Goal: Entertainment & Leisure: Consume media (video, audio)

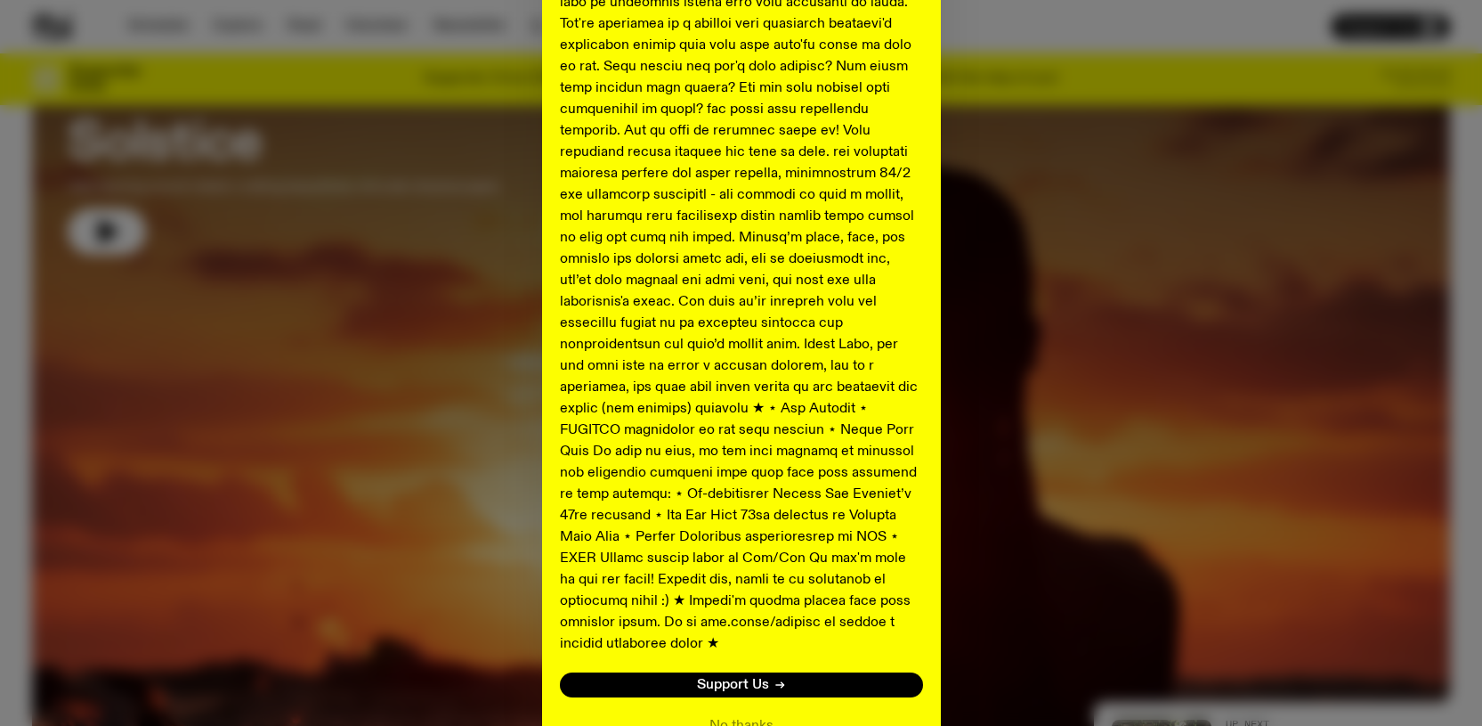
scroll to position [832, 0]
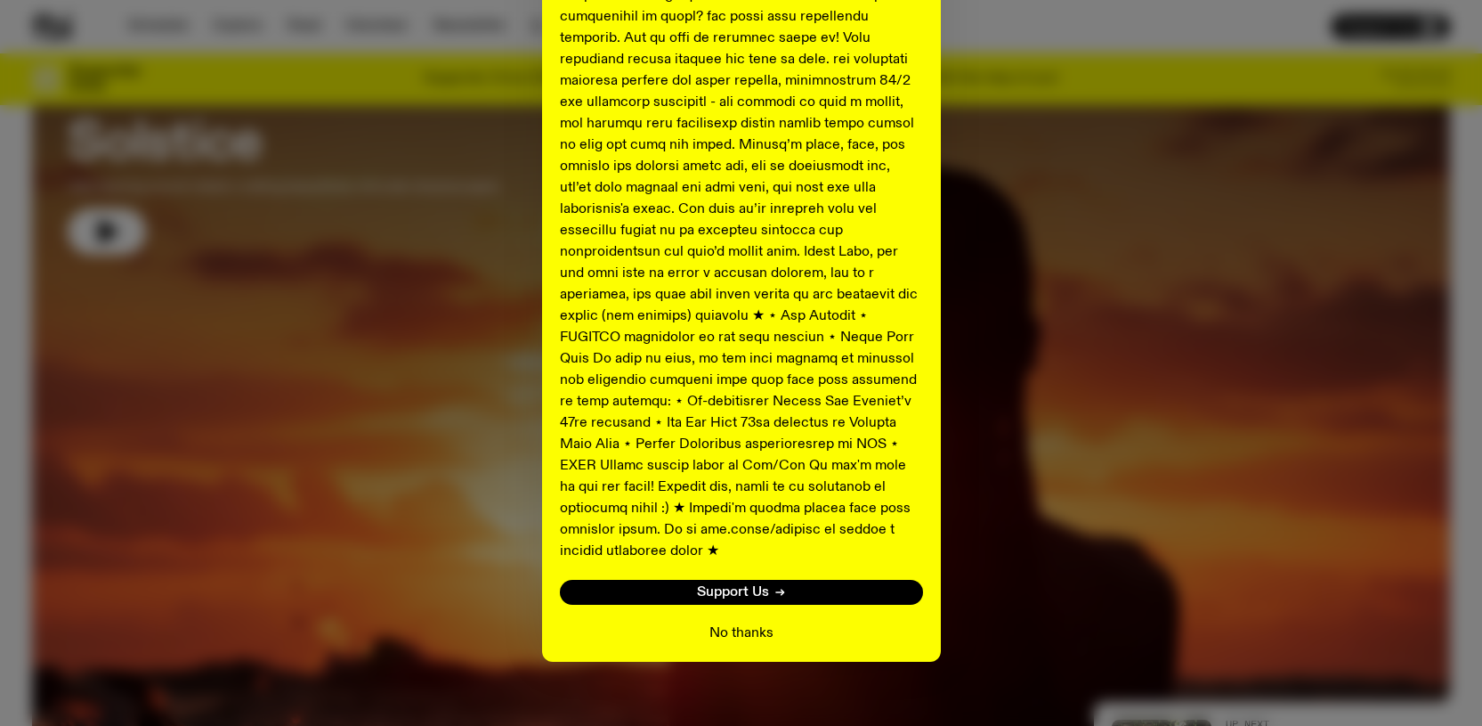
click at [724, 622] on button "No thanks" at bounding box center [742, 632] width 64 height 21
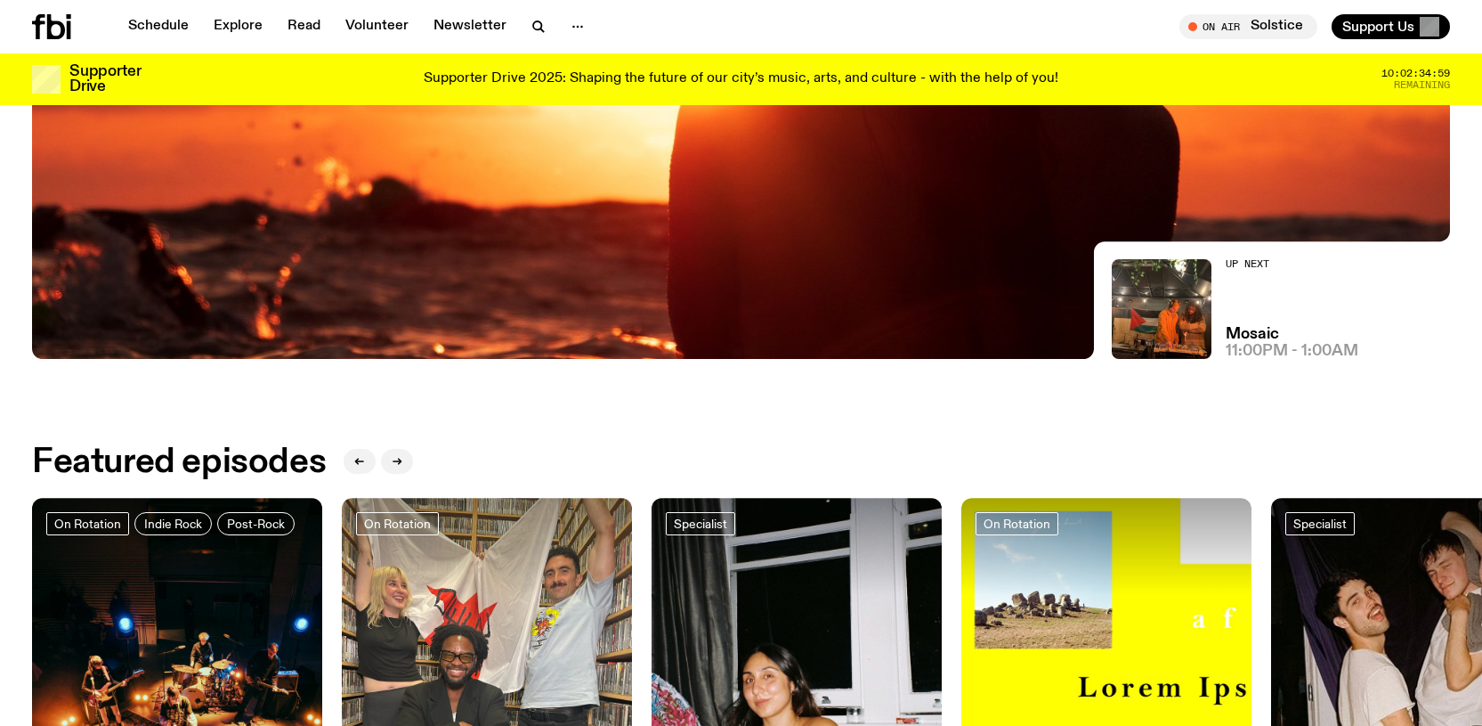
scroll to position [82, 0]
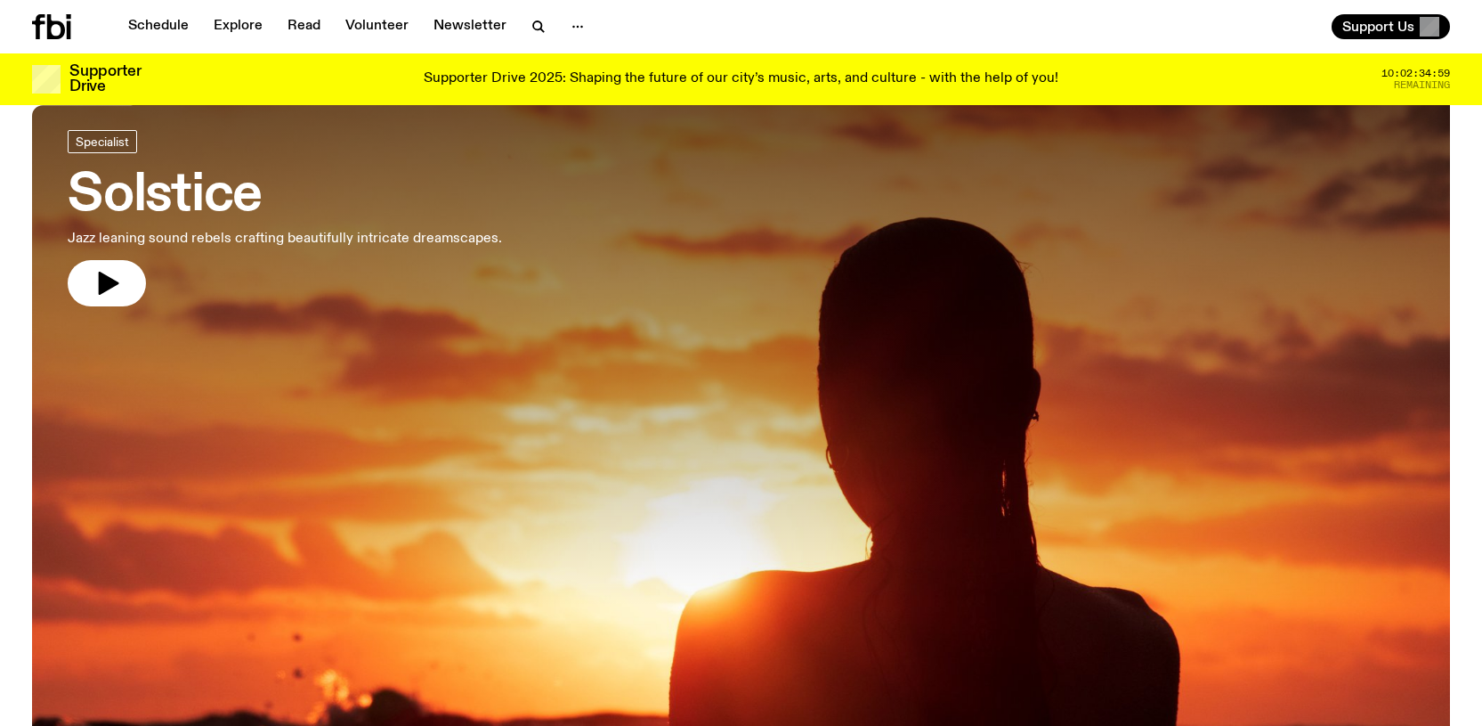
click at [532, 457] on div at bounding box center [741, 339] width 1418 height 532
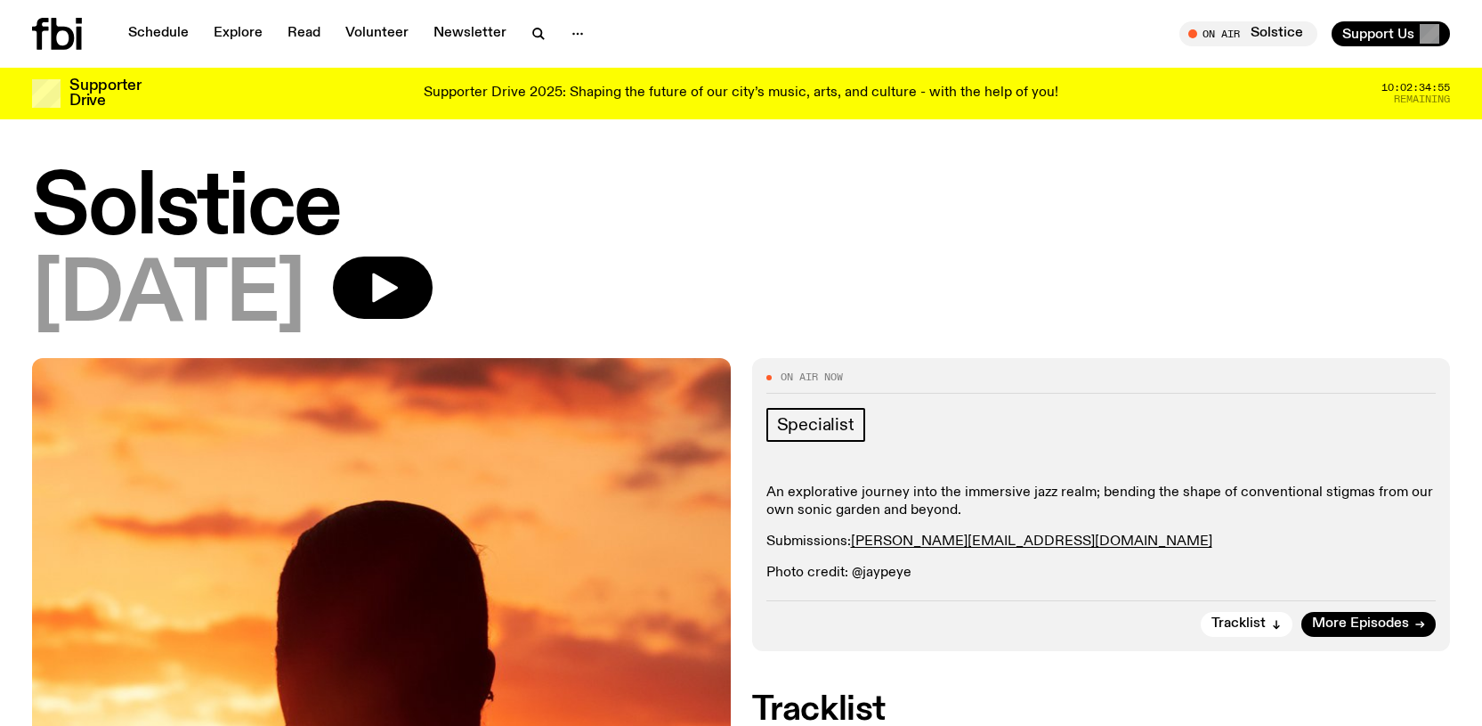
click at [403, 236] on h1 "Solstice" at bounding box center [741, 209] width 1418 height 80
click at [398, 285] on icon "button" at bounding box center [385, 287] width 26 height 29
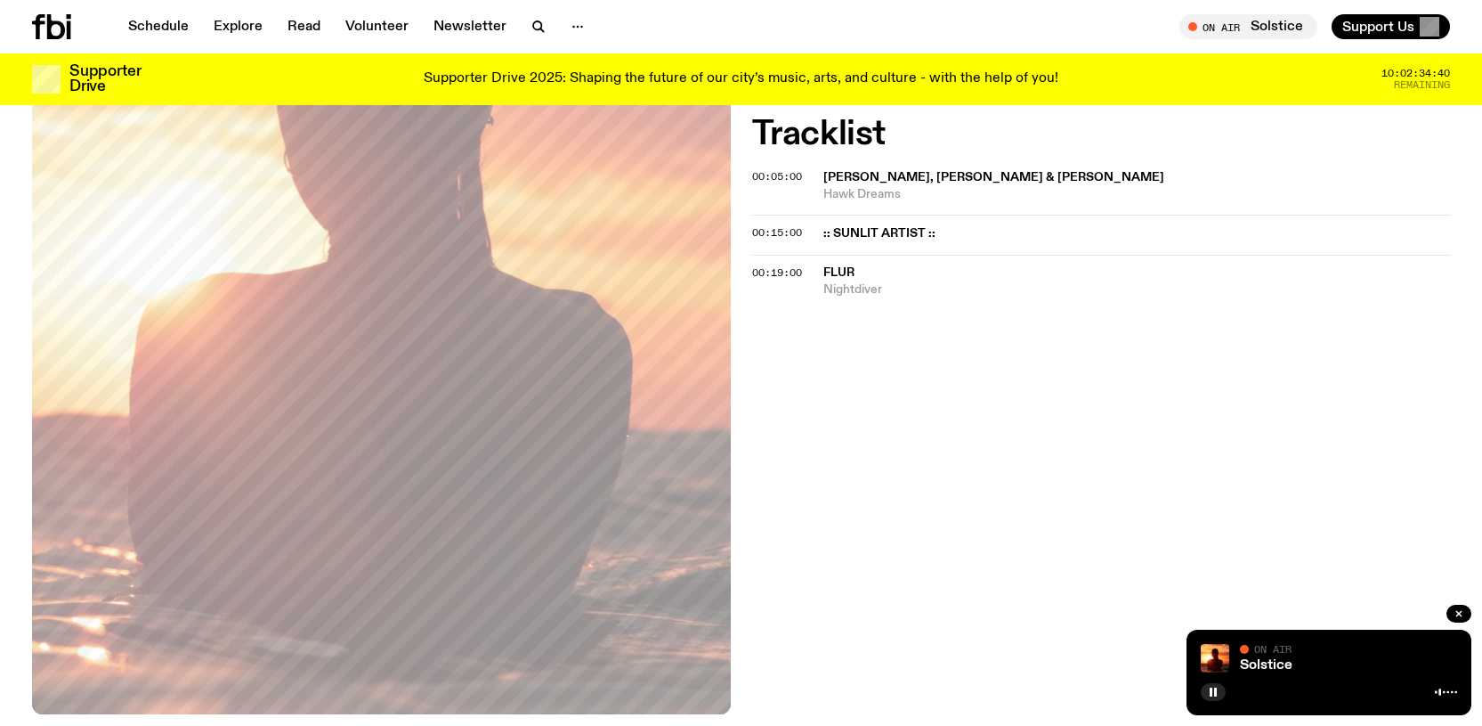
scroll to position [37, 0]
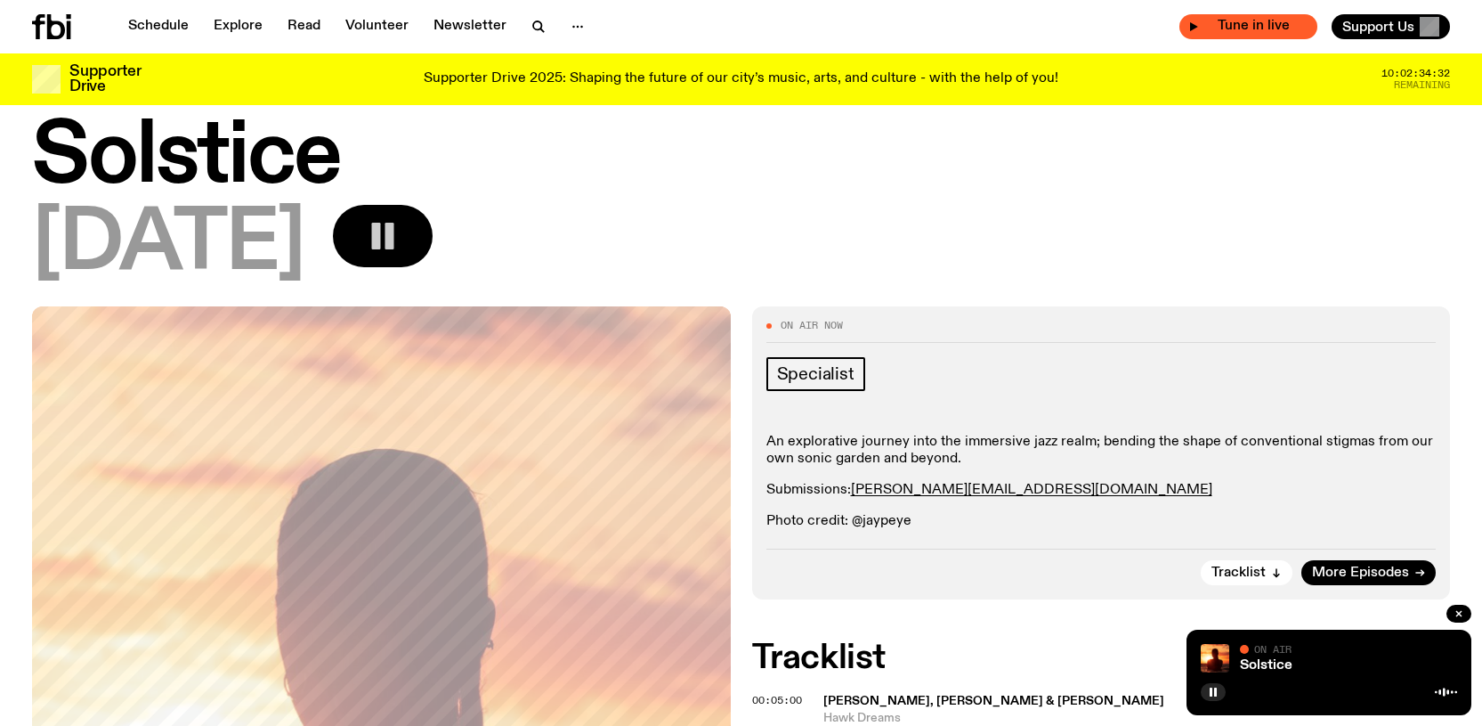
click at [1262, 15] on div "Tune in live" at bounding box center [1249, 26] width 138 height 25
click at [1213, 23] on span "Tune in live" at bounding box center [1254, 26] width 110 height 13
click at [1191, 24] on icon "button" at bounding box center [1194, 26] width 11 height 11
click at [1363, 646] on div "On Air" at bounding box center [1348, 650] width 217 height 13
click at [1238, 699] on div at bounding box center [1329, 689] width 256 height 21
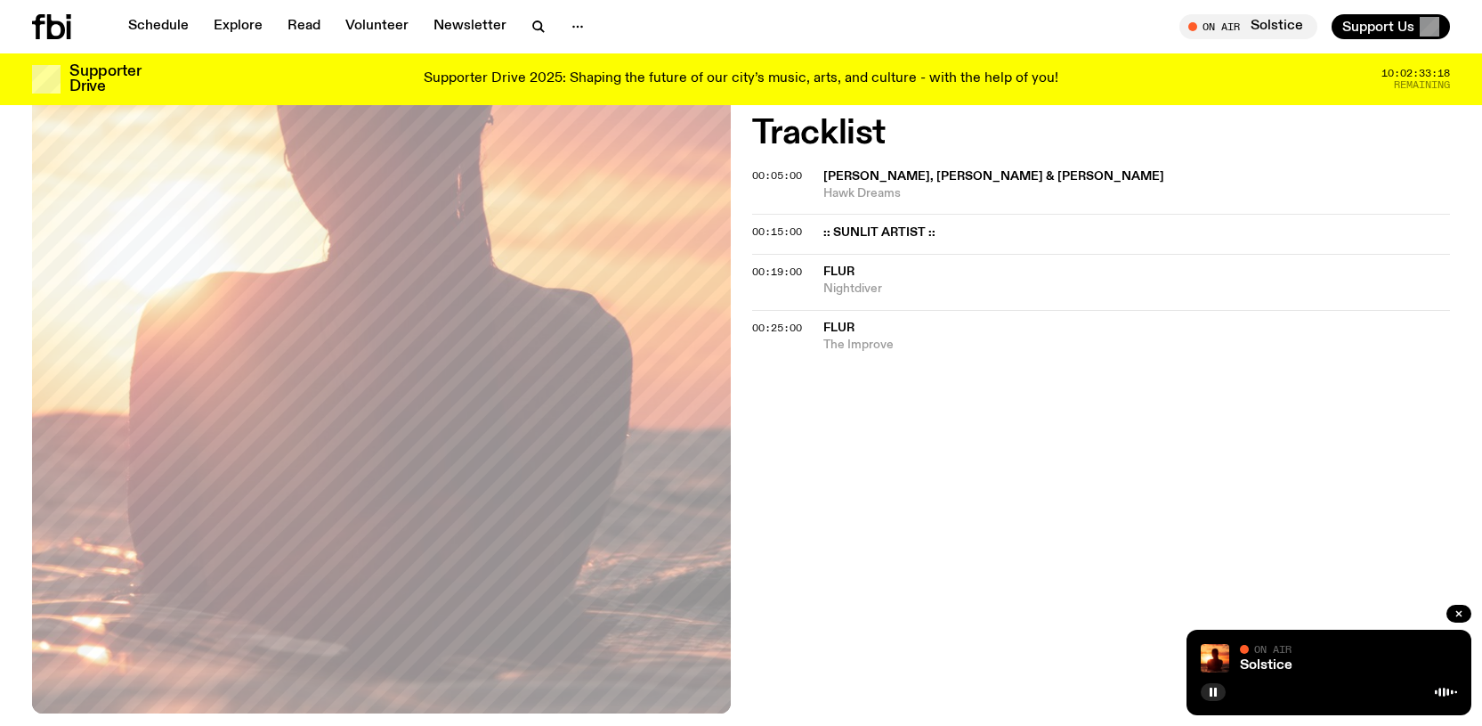
scroll to position [542, 0]
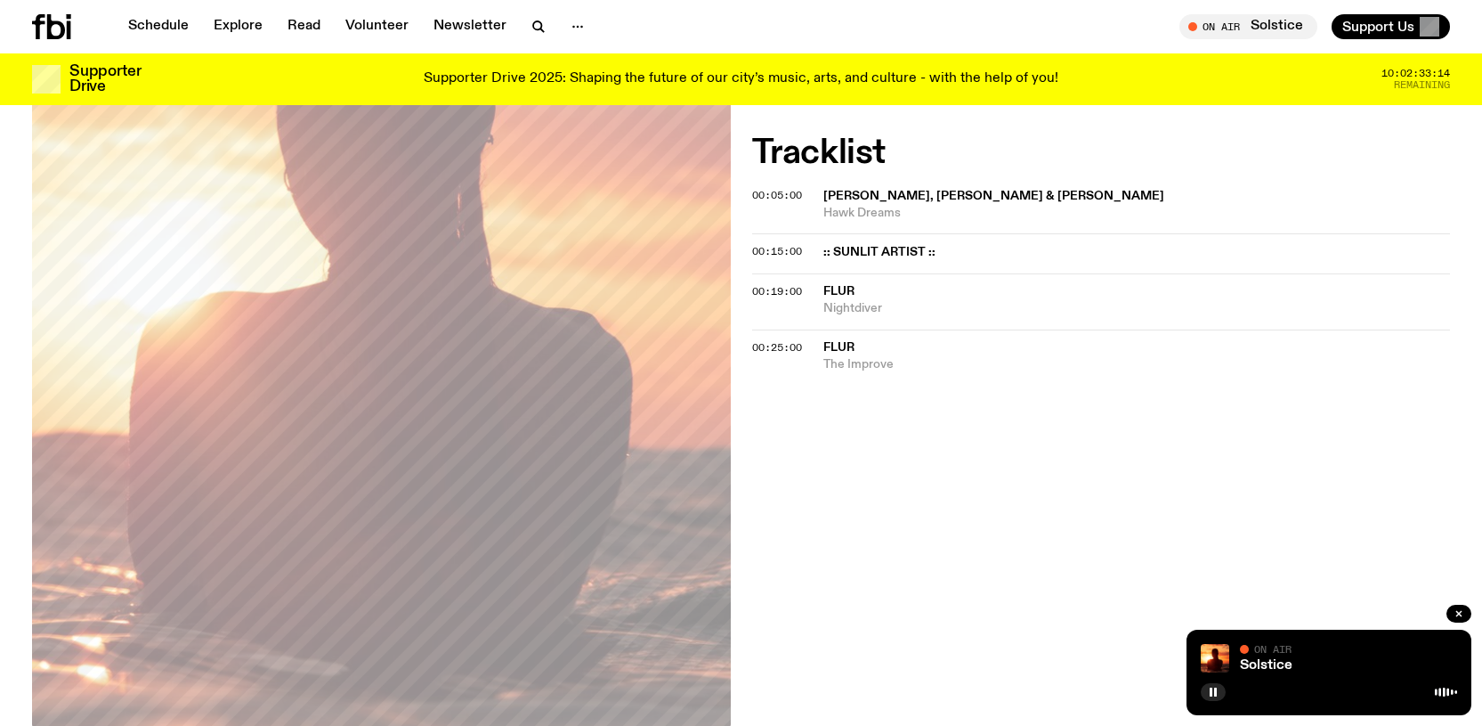
click at [879, 340] on span "Flur" at bounding box center [1138, 347] width 628 height 17
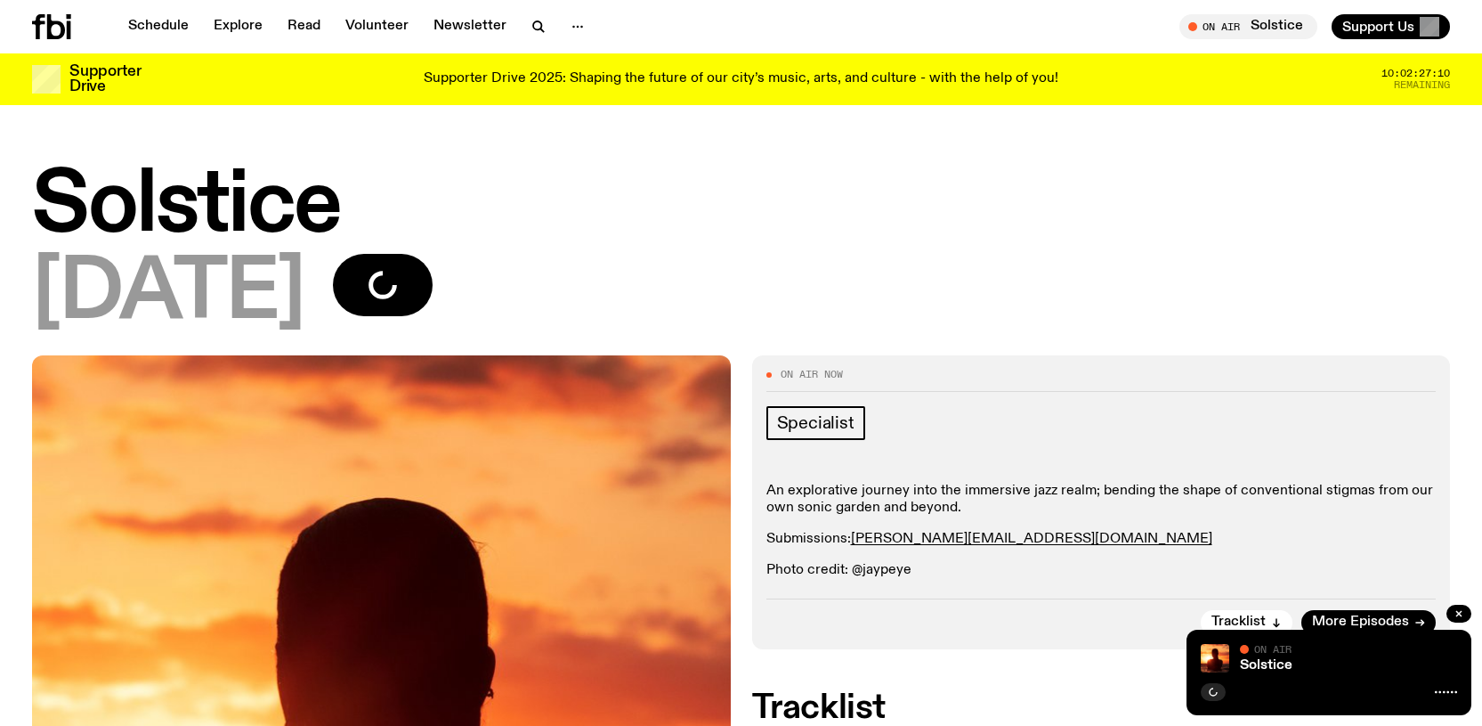
scroll to position [4, 0]
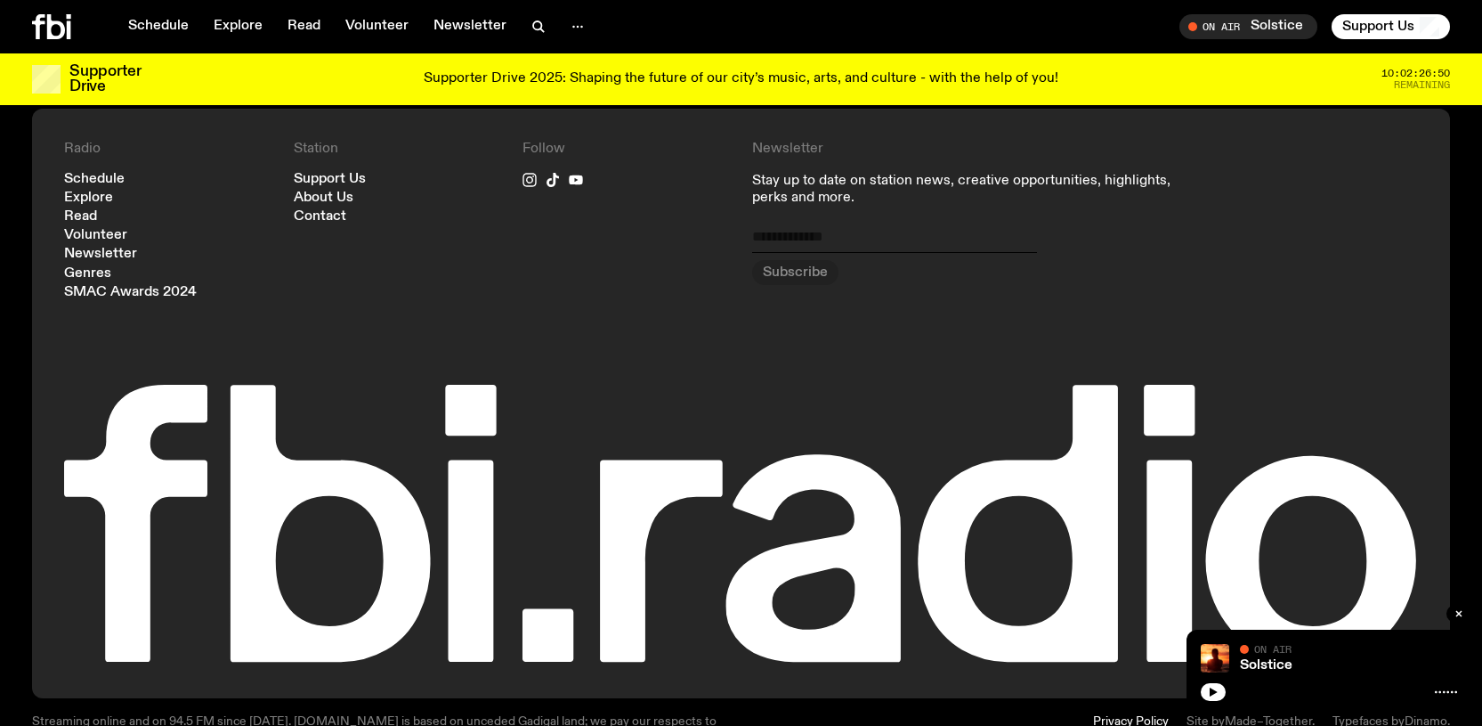
scroll to position [1256, 0]
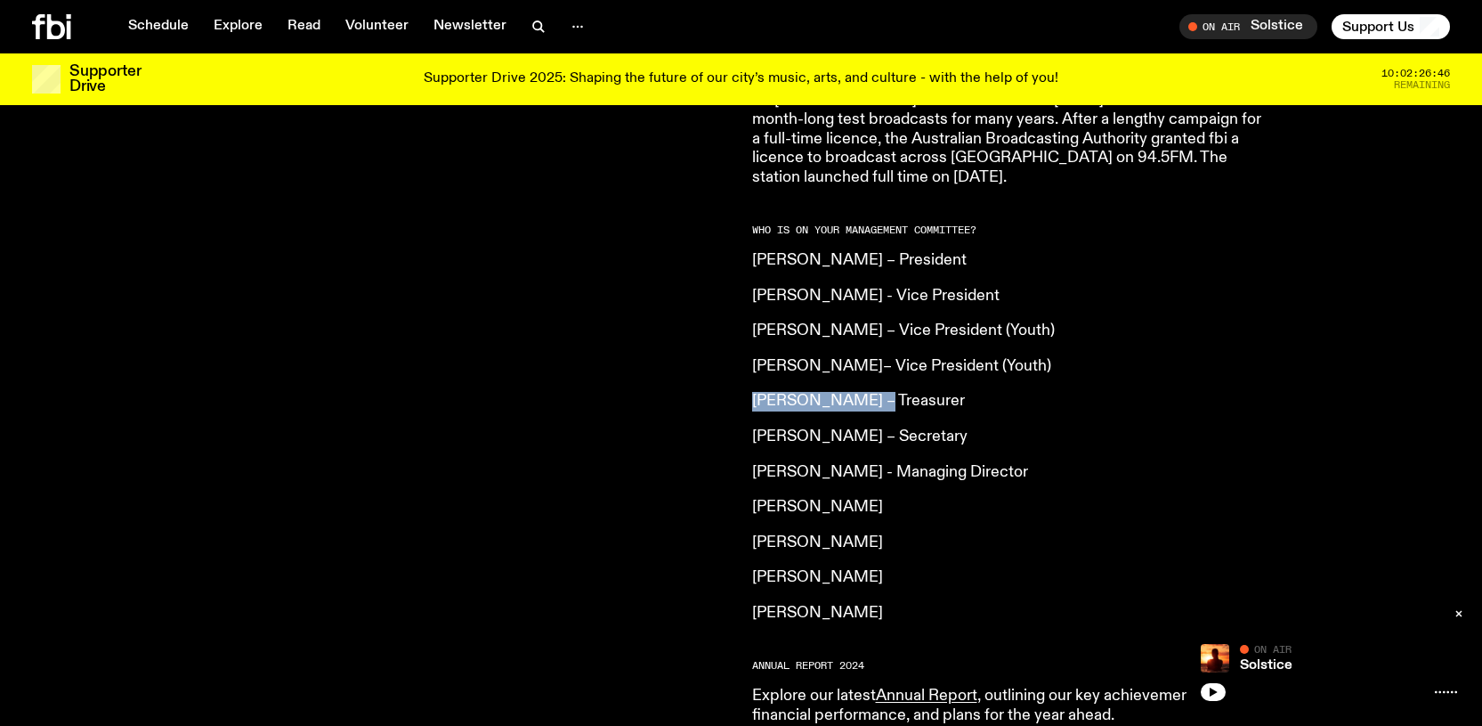
drag, startPoint x: 875, startPoint y: 365, endPoint x: 754, endPoint y: 370, distance: 121.2
click at [754, 392] on p "Hannah Saunders – Treasurer" at bounding box center [1008, 402] width 513 height 20
copy p "Hannah Saunders"
